Goal: Find contact information: Obtain details needed to contact an individual or organization

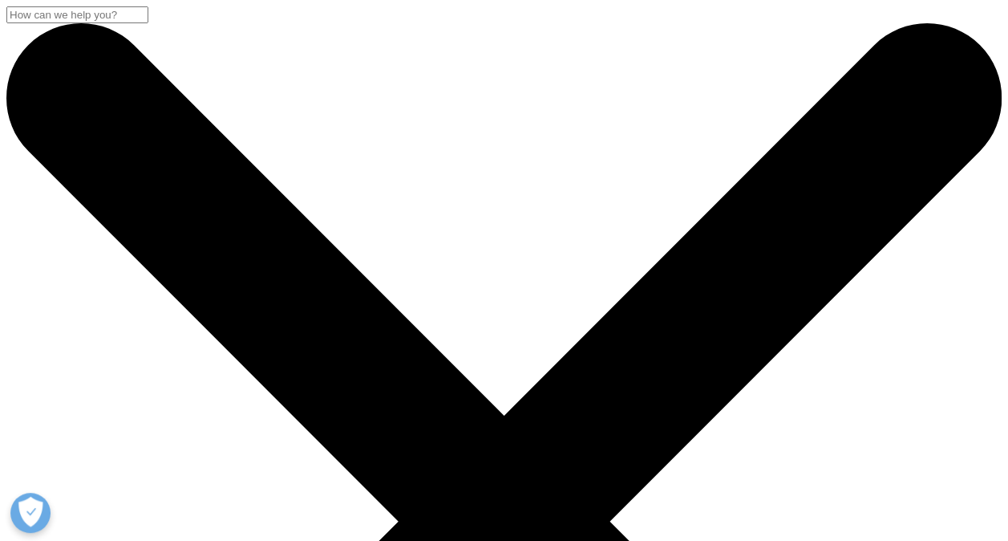
drag, startPoint x: 0, startPoint y: 0, endPoint x: 715, endPoint y: 29, distance: 715.2
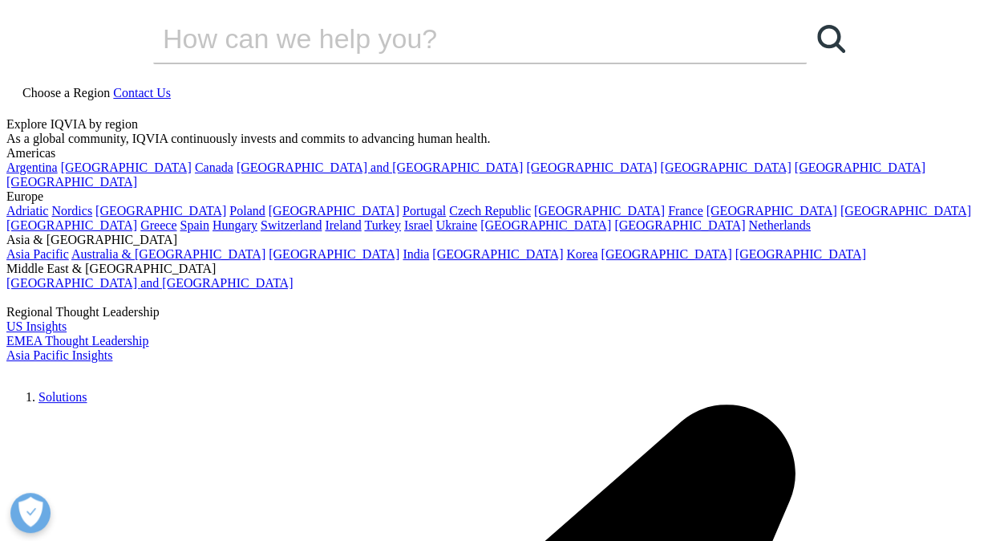
click at [110, 86] on span "Choose a Region" at bounding box center [65, 93] width 87 height 14
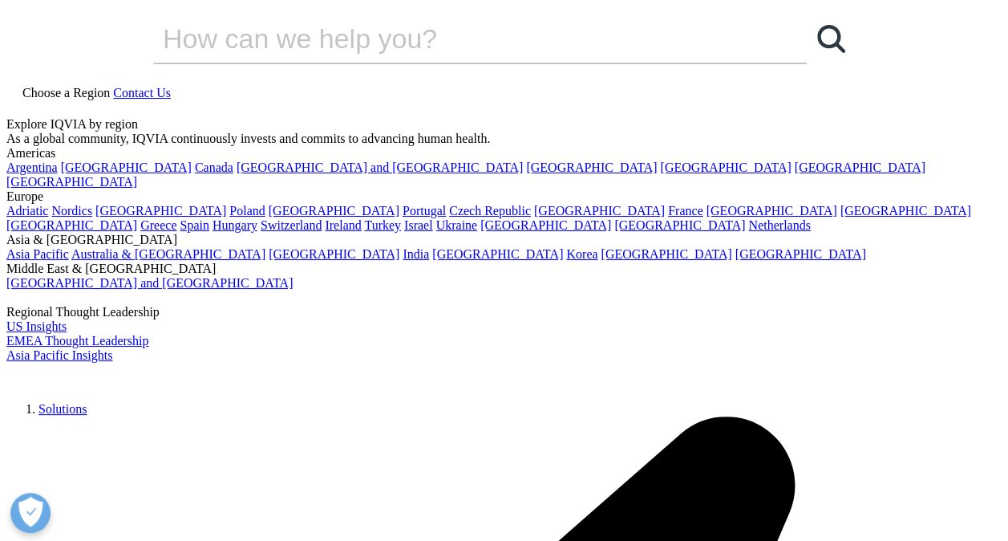
click at [356, 117] on div "Explore IQVIA by region" at bounding box center [503, 124] width 995 height 14
click at [429, 261] on link "India" at bounding box center [416, 254] width 26 height 14
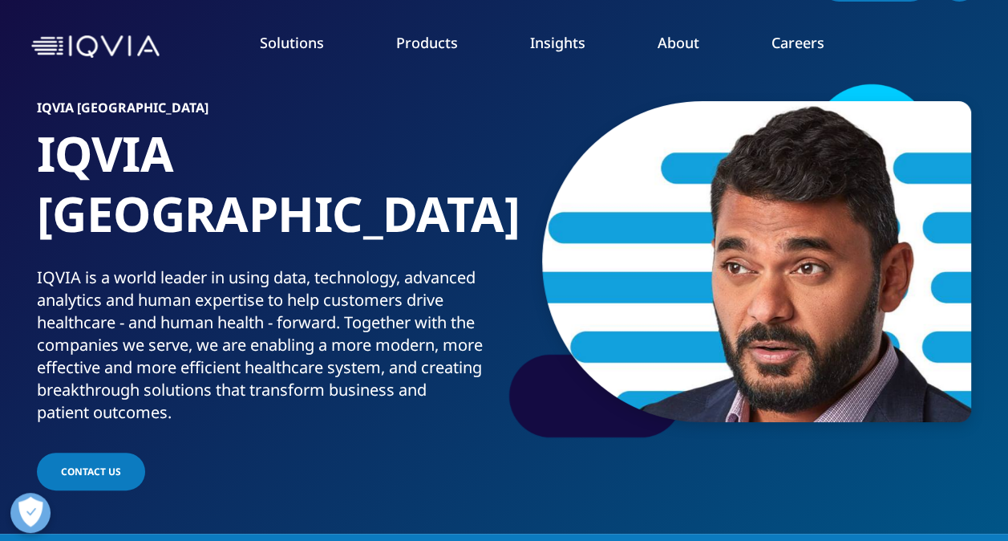
scroll to position [46, 0]
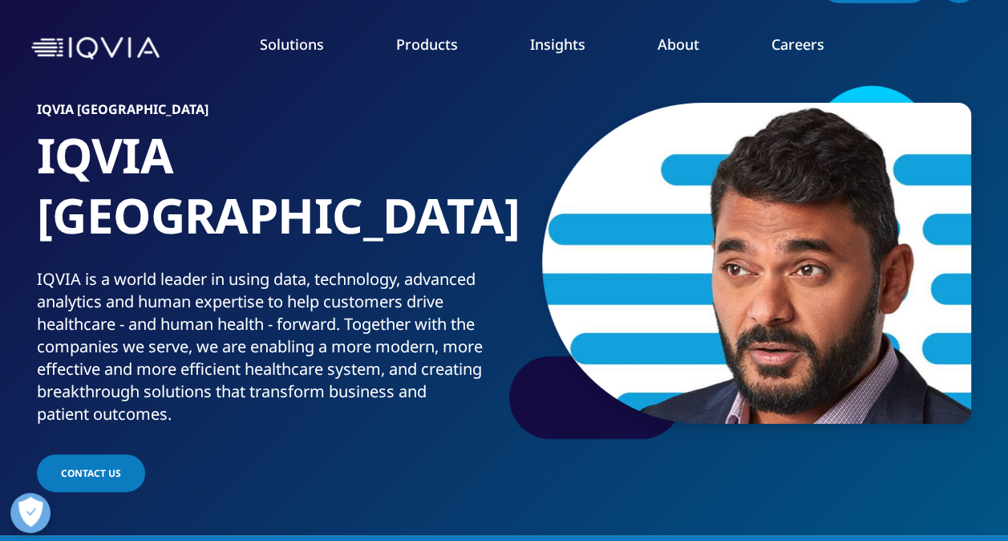
click at [120, 454] on link "CONTACT US" at bounding box center [91, 473] width 108 height 38
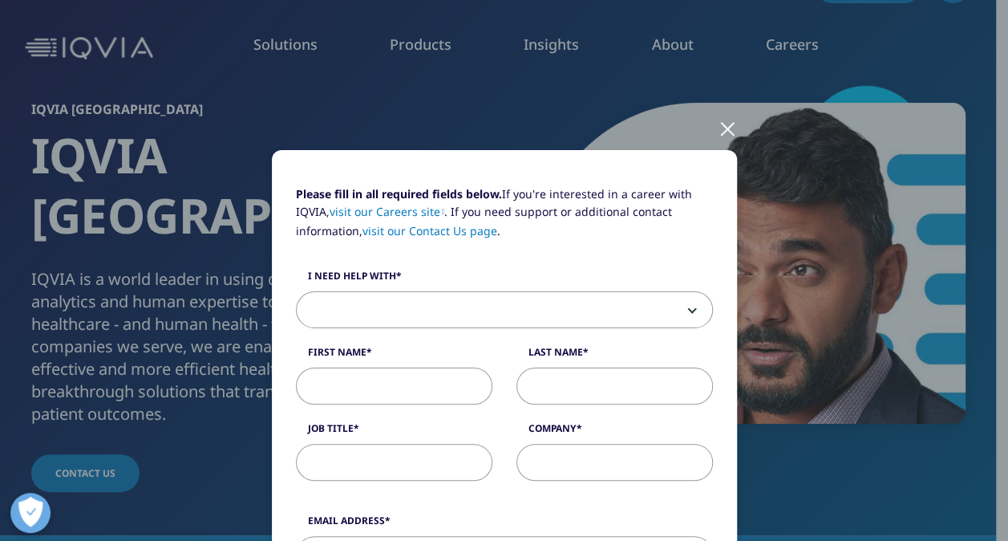
click at [719, 141] on div at bounding box center [728, 128] width 18 height 44
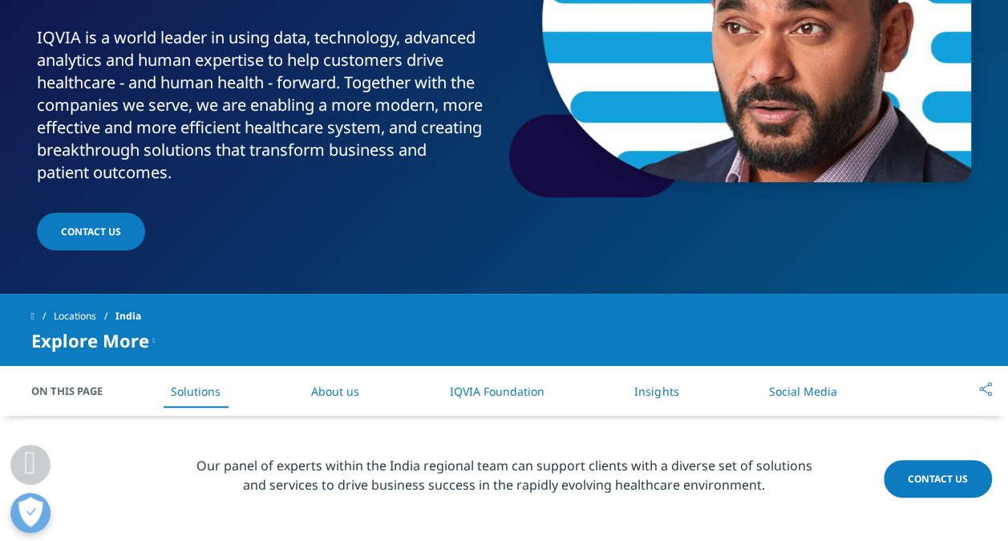
scroll to position [286, 0]
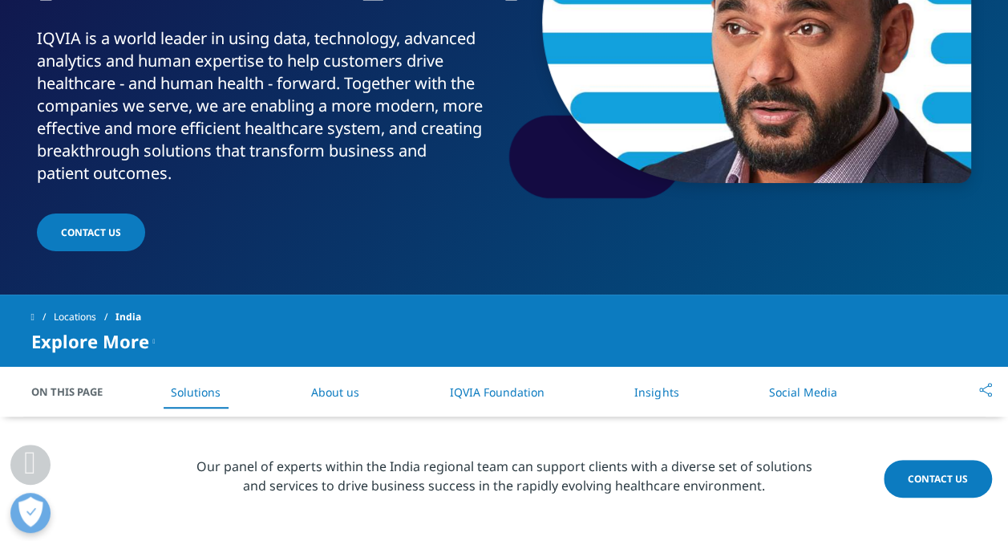
click at [356, 384] on link "About us" at bounding box center [335, 391] width 48 height 15
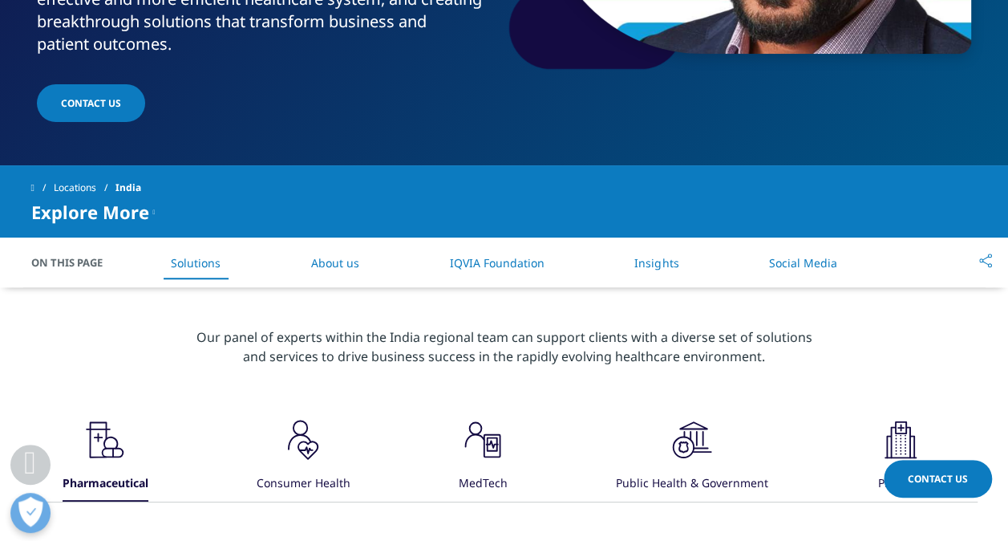
scroll to position [415, 0]
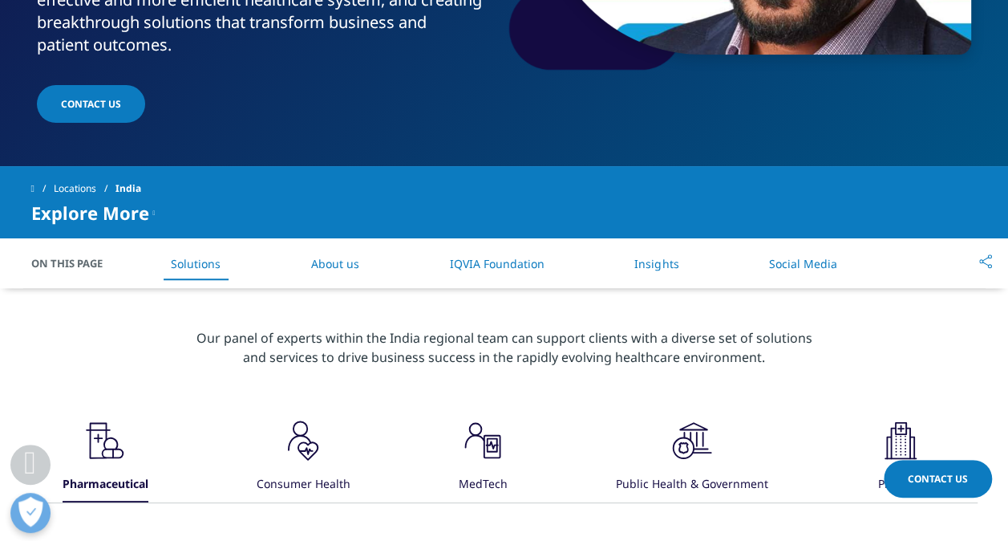
click at [342, 240] on li "About us" at bounding box center [335, 263] width 80 height 47
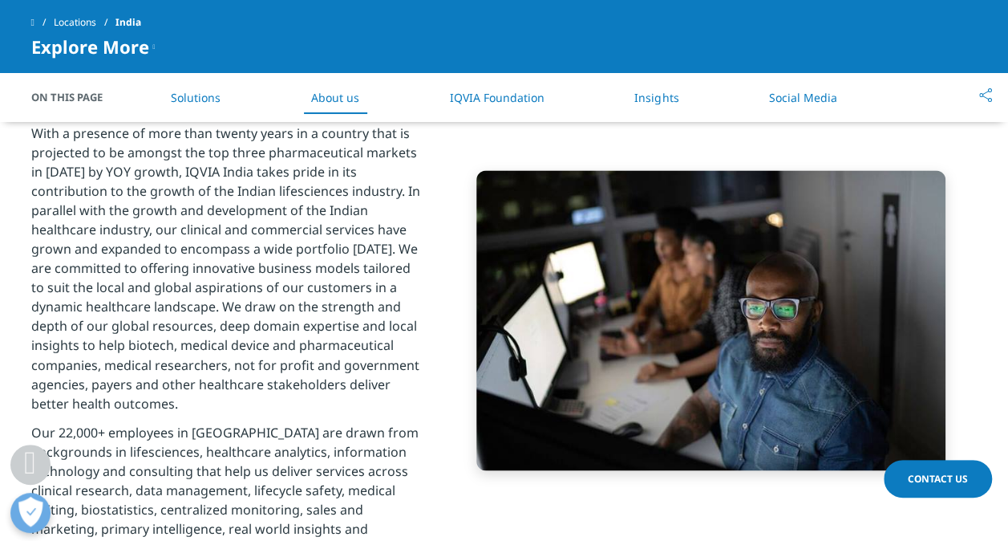
scroll to position [1154, 0]
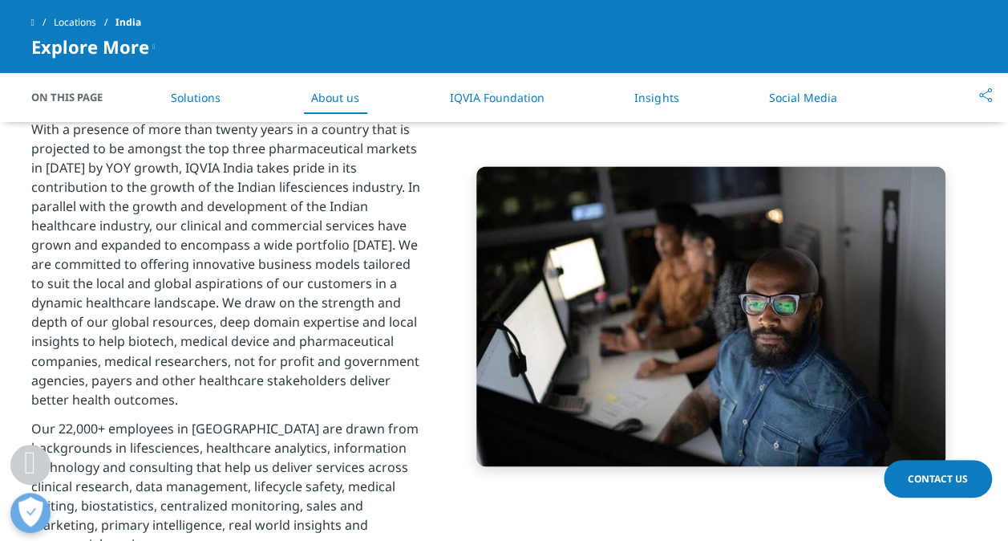
click at [471, 90] on link "IQVIA Foundation" at bounding box center [496, 97] width 95 height 15
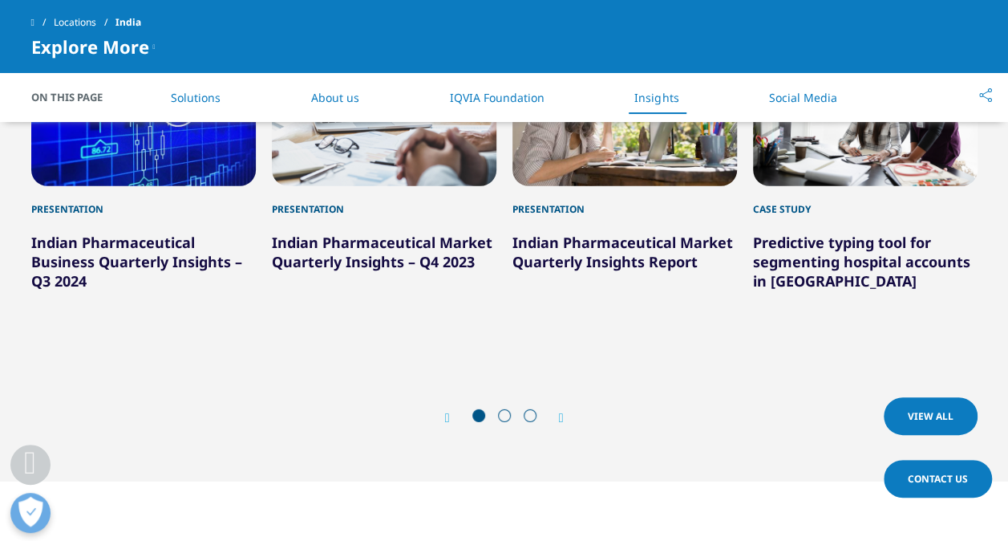
scroll to position [2280, 0]
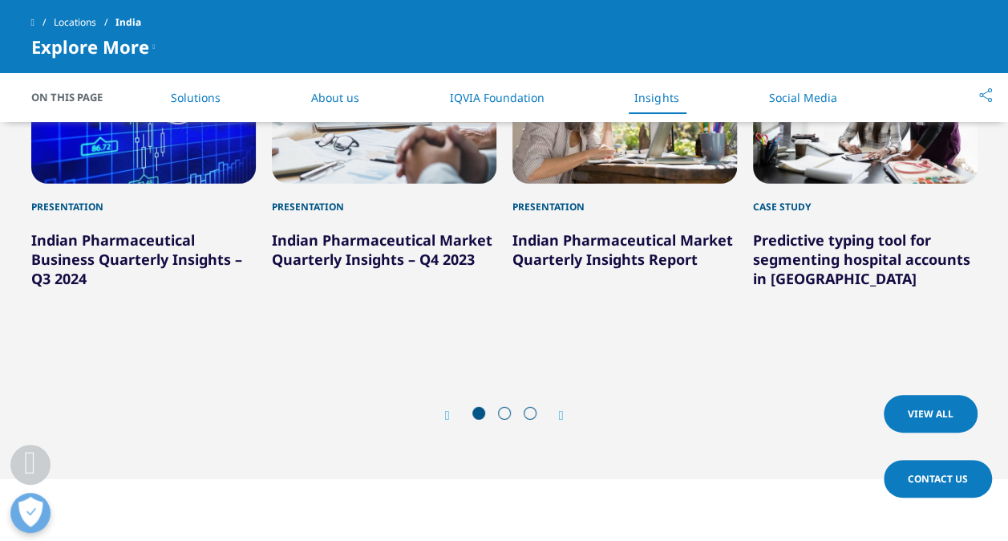
click at [673, 95] on link "Insights" at bounding box center [656, 97] width 44 height 15
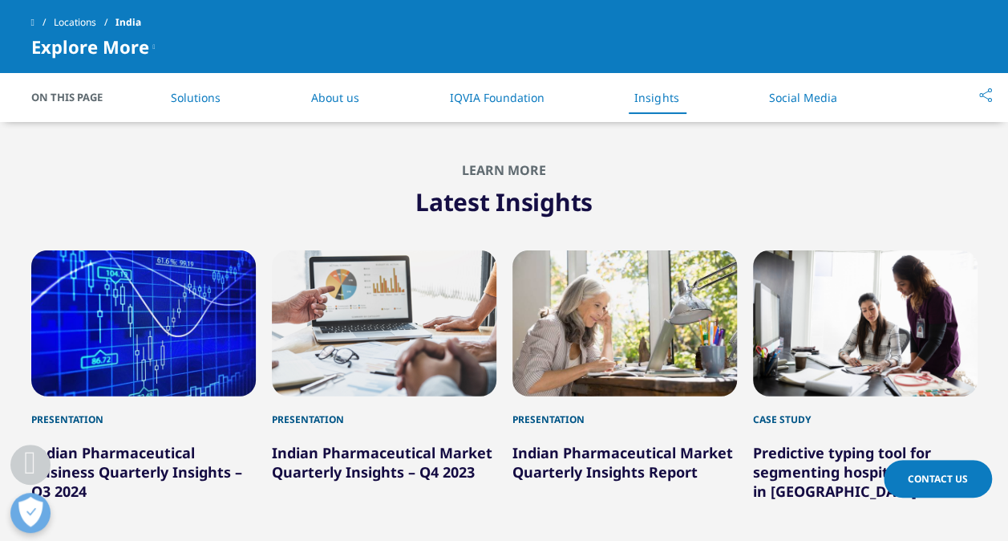
click at [806, 104] on li "Social Media" at bounding box center [803, 97] width 100 height 47
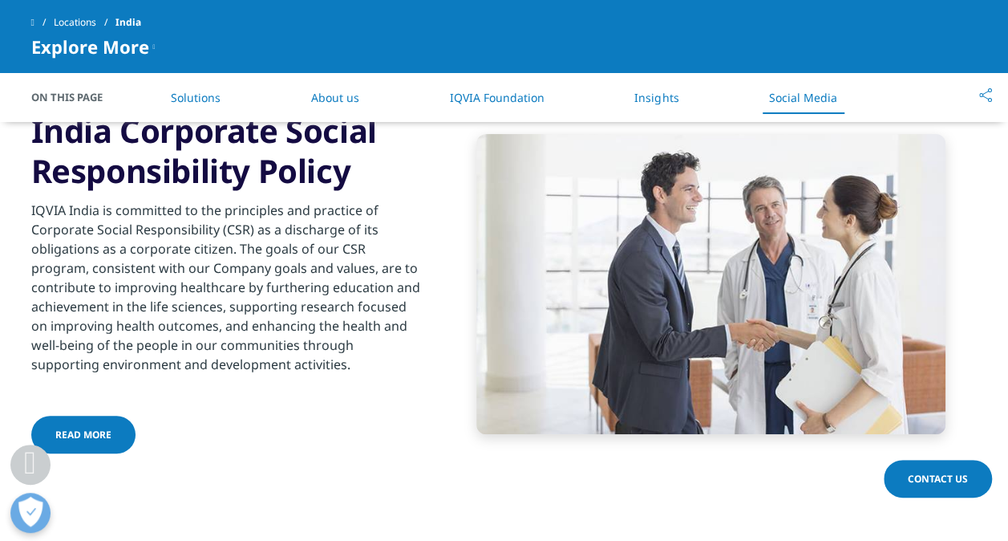
scroll to position [3069, 0]
click at [82, 98] on span "On This Page" at bounding box center [75, 97] width 88 height 16
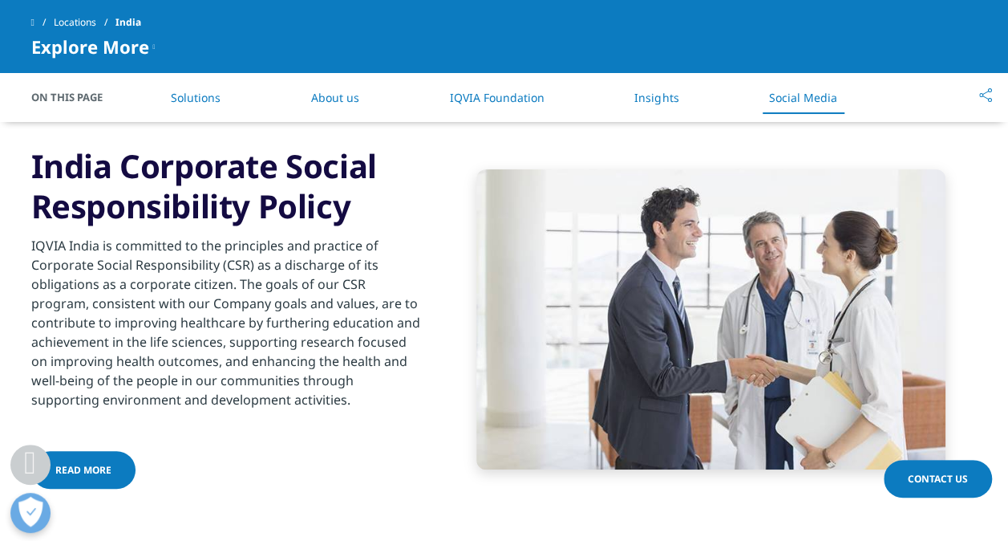
scroll to position [3033, 0]
click at [109, 451] on link "Read More" at bounding box center [83, 470] width 104 height 38
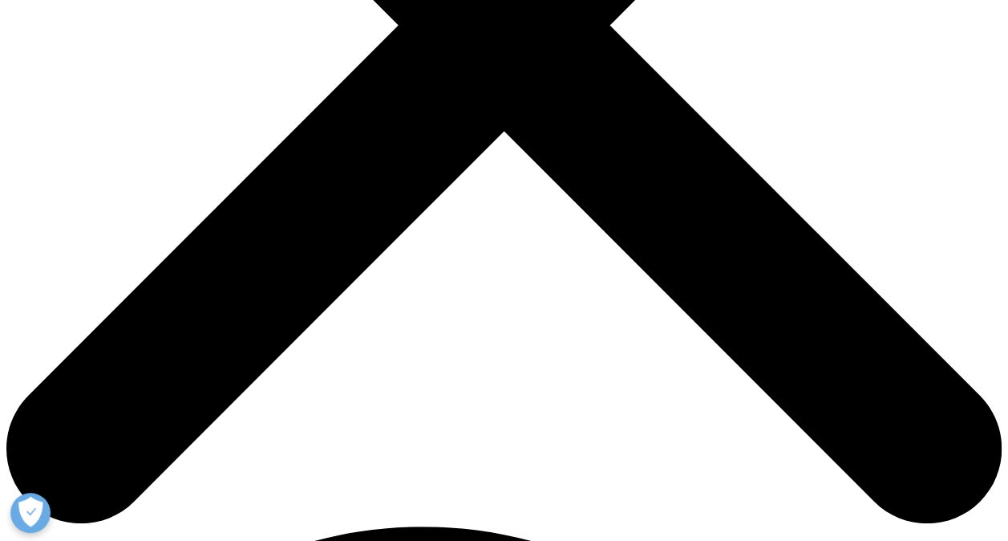
scroll to position [495, 0]
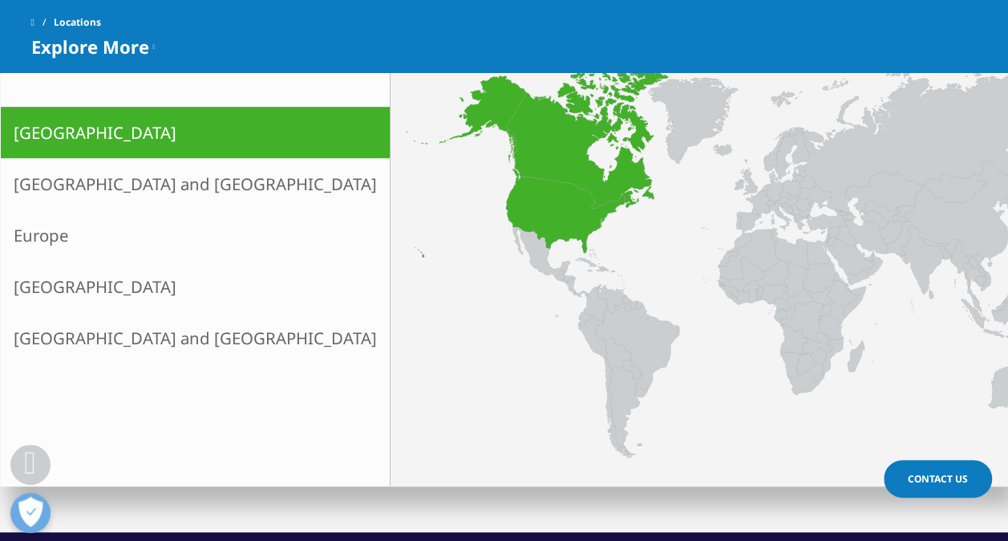
scroll to position [448, 0]
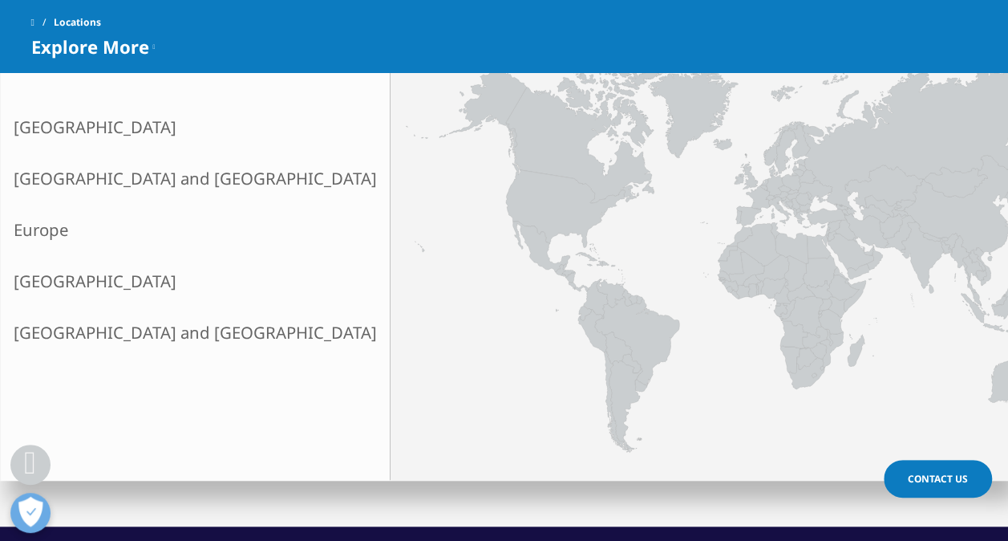
click at [938, 480] on span "Contact Us" at bounding box center [938, 479] width 60 height 14
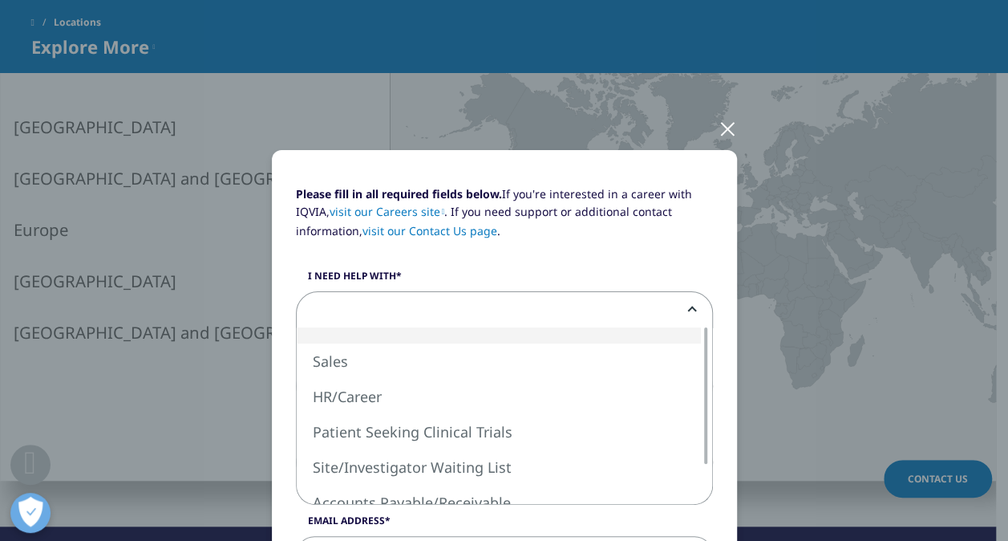
click at [360, 303] on span at bounding box center [504, 310] width 415 height 37
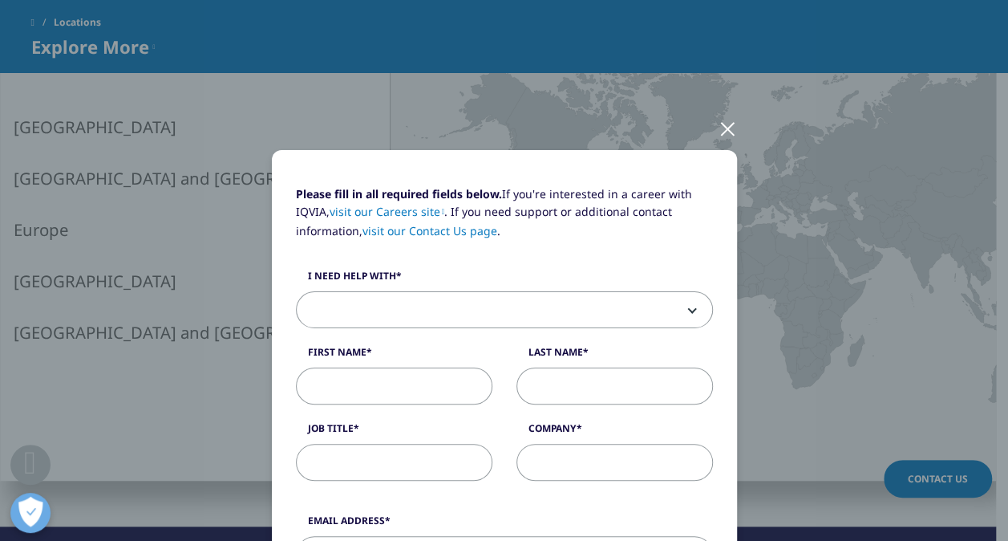
click at [724, 138] on div at bounding box center [728, 128] width 18 height 44
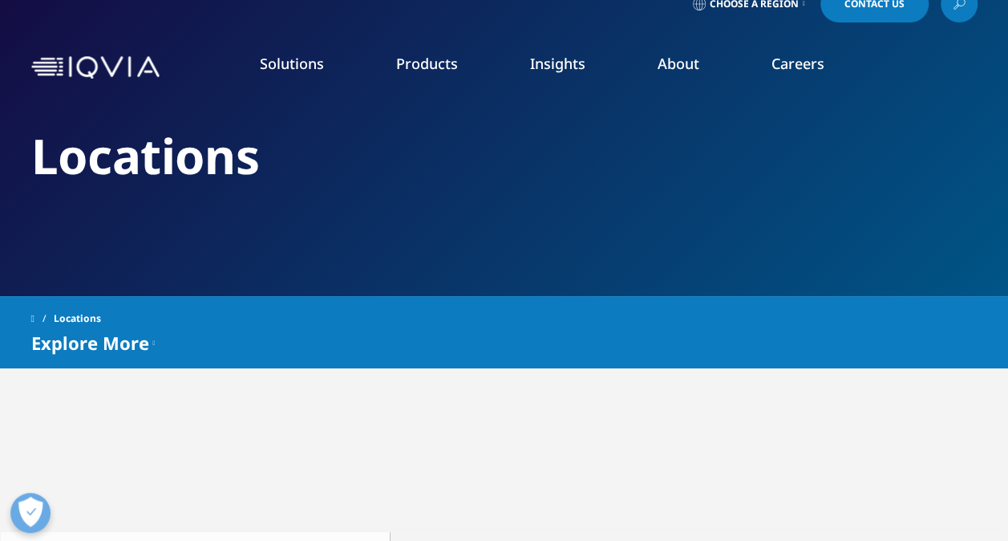
scroll to position [0, 0]
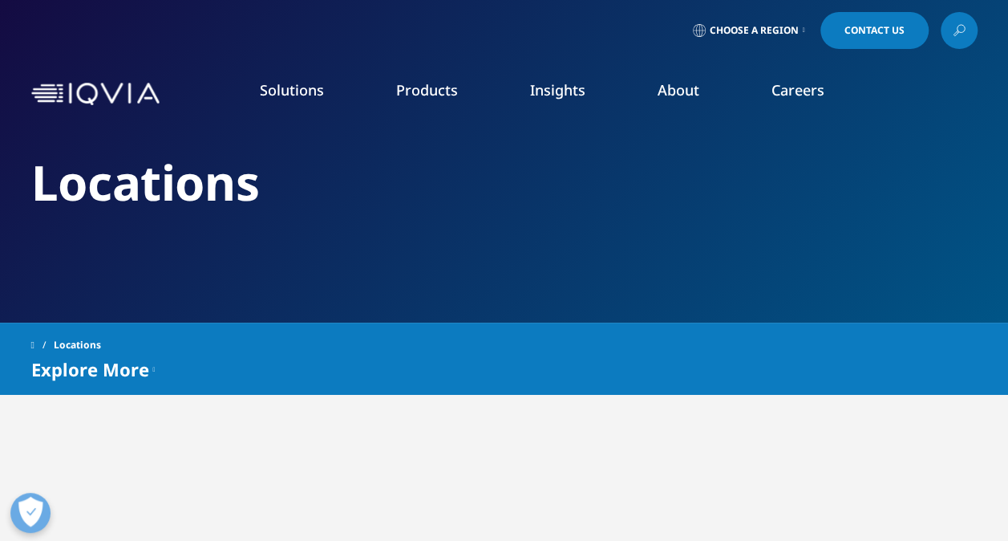
click at [58, 205] on link "Overview" at bounding box center [143, 201] width 223 height 18
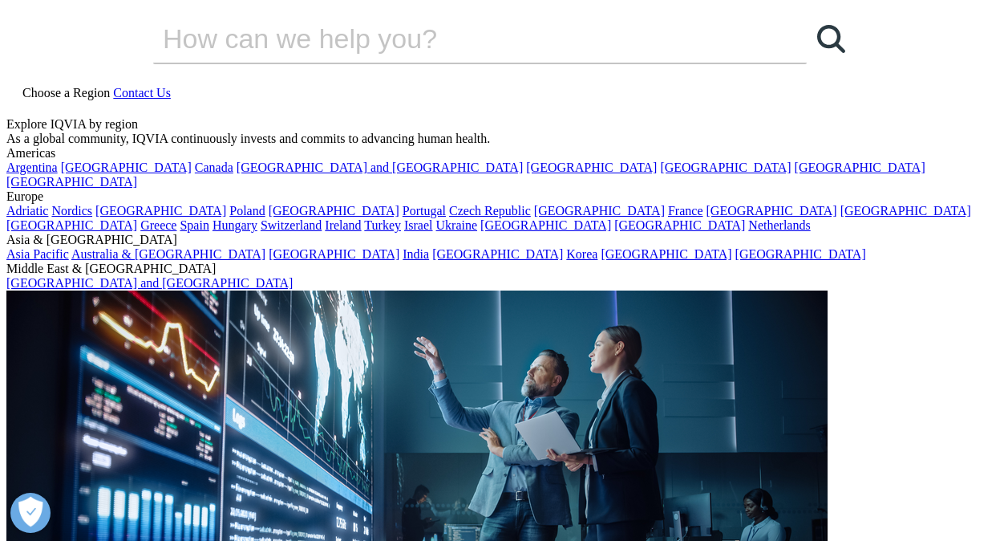
scroll to position [495, 0]
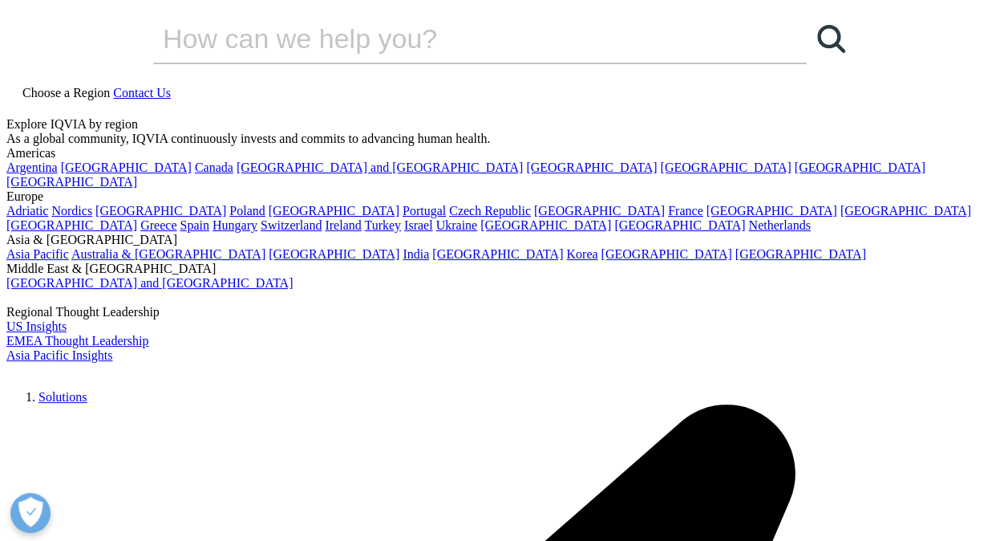
click at [171, 86] on link "Contact Us" at bounding box center [142, 93] width 58 height 14
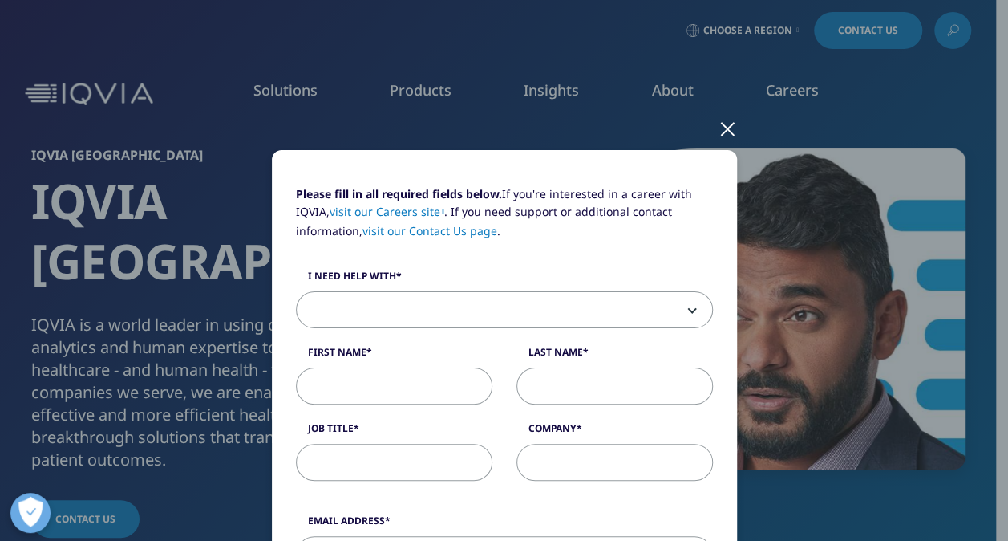
click at [719, 128] on div at bounding box center [728, 128] width 18 height 44
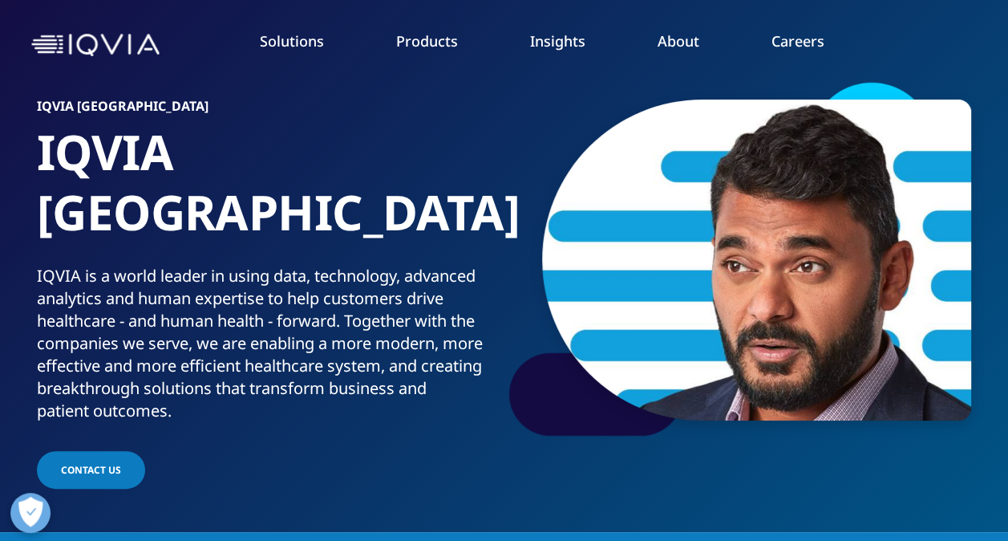
scroll to position [47, 0]
